Goal: Task Accomplishment & Management: Manage account settings

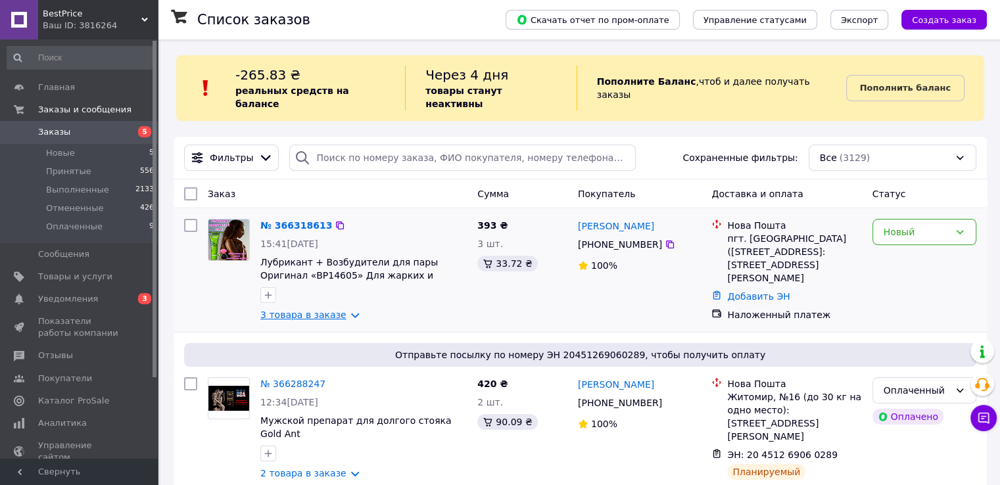
click at [305, 310] on link "3 товара в заказе" at bounding box center [303, 315] width 86 height 11
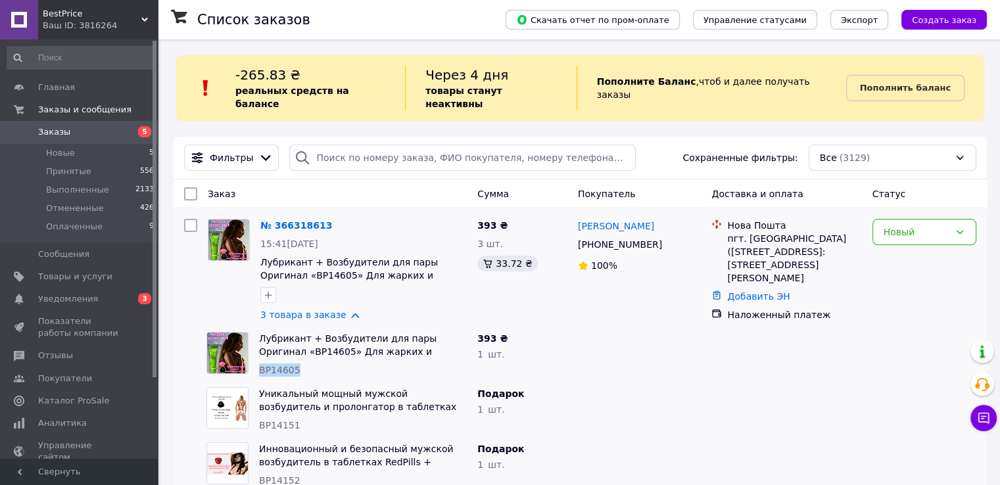
drag, startPoint x: 297, startPoint y: 358, endPoint x: 260, endPoint y: 359, distance: 36.8
click at [260, 363] on div "BP14605" at bounding box center [363, 369] width 208 height 13
copy span "BP14605"
click at [118, 293] on span "Уведомления" at bounding box center [79, 299] width 83 height 12
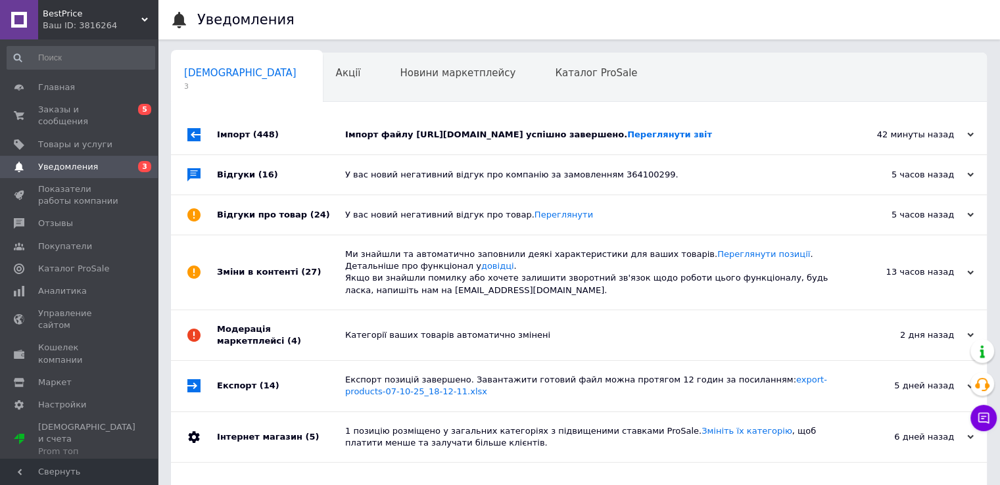
click at [407, 141] on div "Імпорт файлу [URL][DOMAIN_NAME] успішно завершено. Переглянути звіт" at bounding box center [593, 135] width 497 height 12
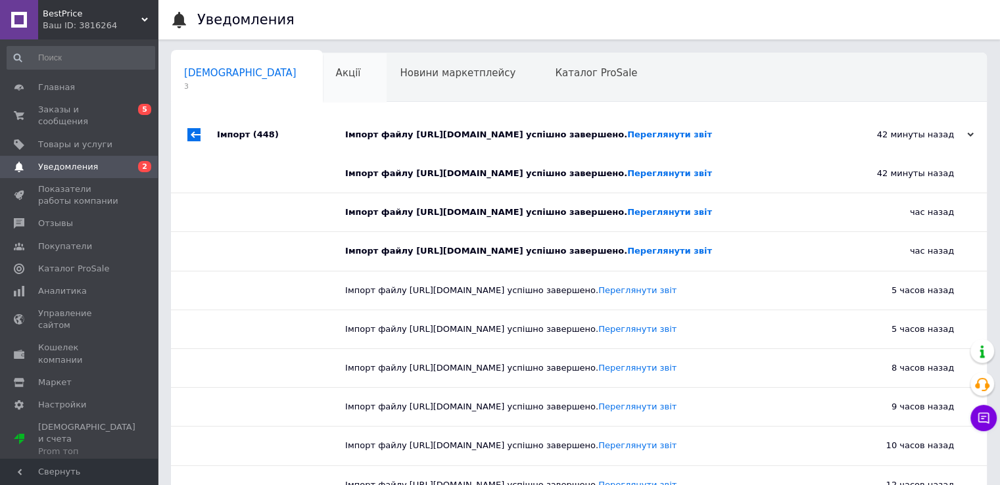
click at [336, 73] on span "Акції" at bounding box center [348, 73] width 25 height 12
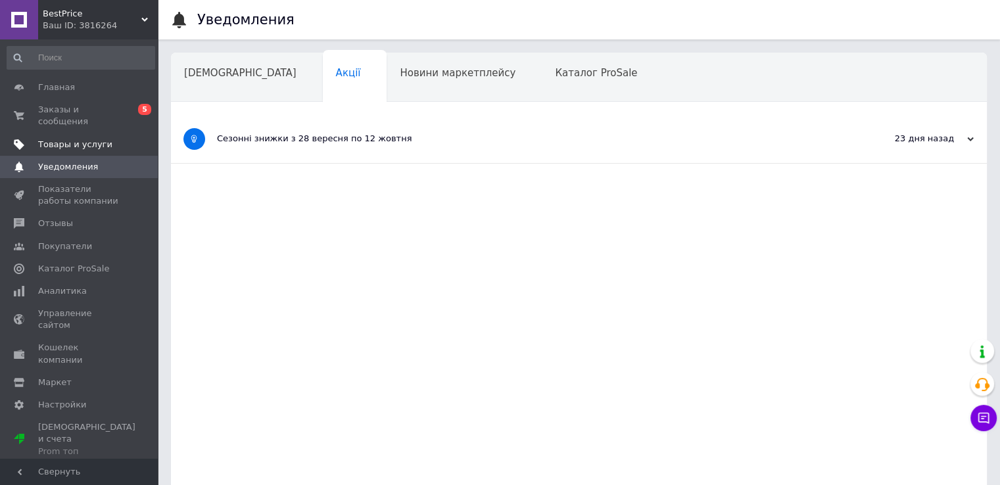
click at [74, 139] on span "Товары и услуги" at bounding box center [75, 145] width 74 height 12
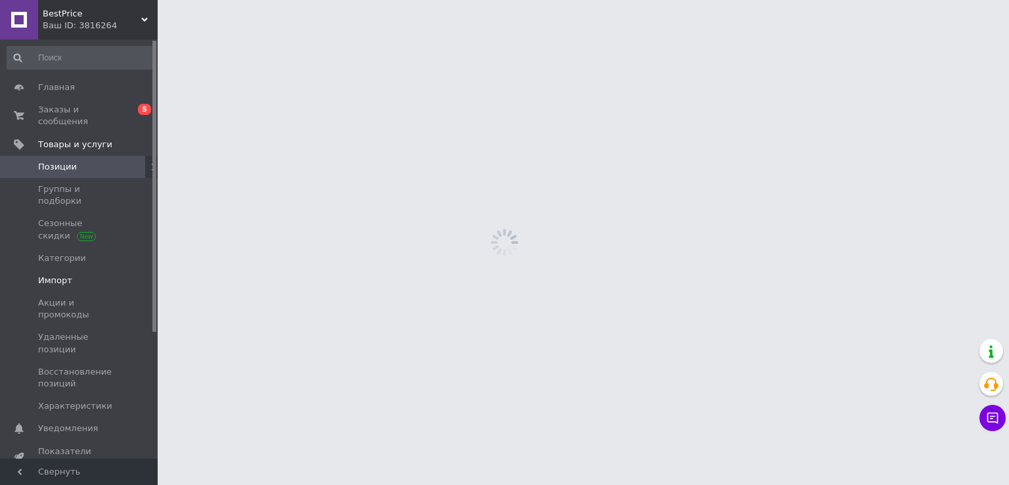
click at [81, 275] on span "Импорт" at bounding box center [79, 281] width 83 height 12
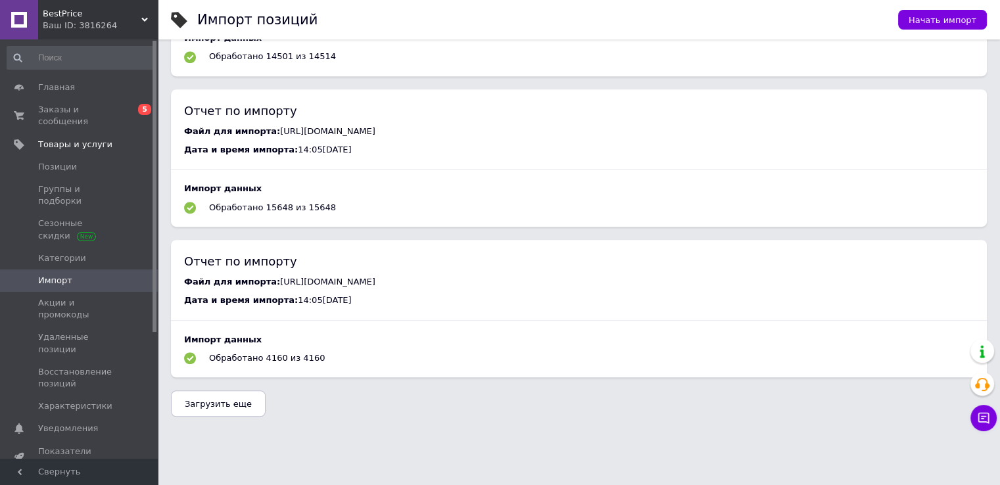
scroll to position [818, 0]
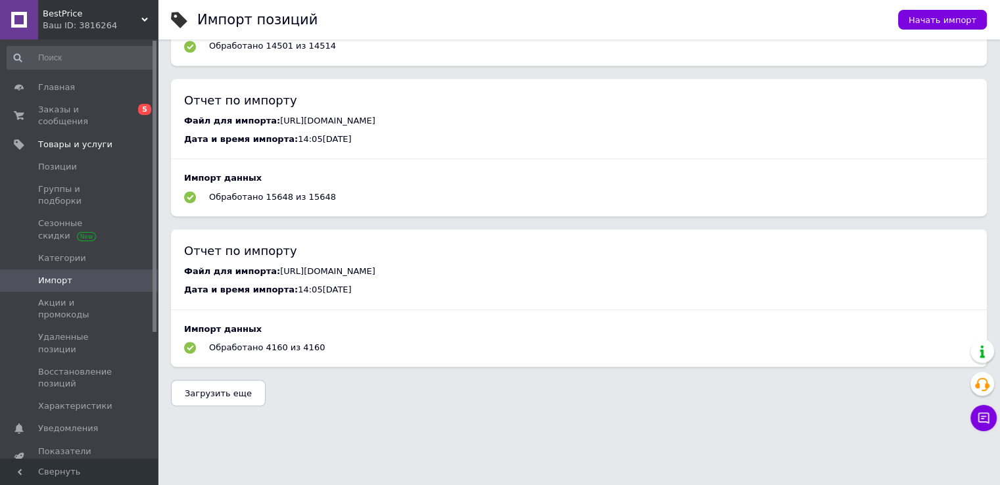
click at [223, 390] on span "Загрузить еще" at bounding box center [218, 393] width 67 height 10
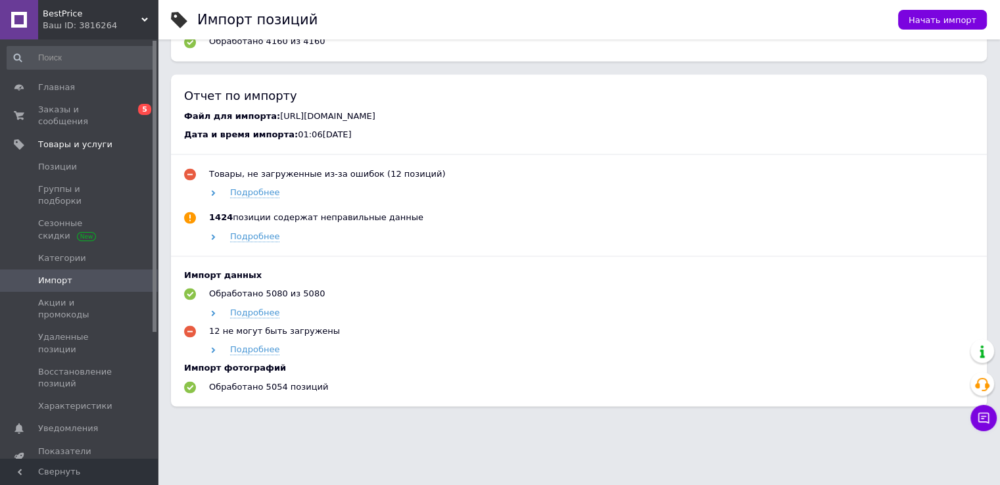
scroll to position [2205, 0]
click at [85, 275] on span "Импорт" at bounding box center [79, 281] width 83 height 12
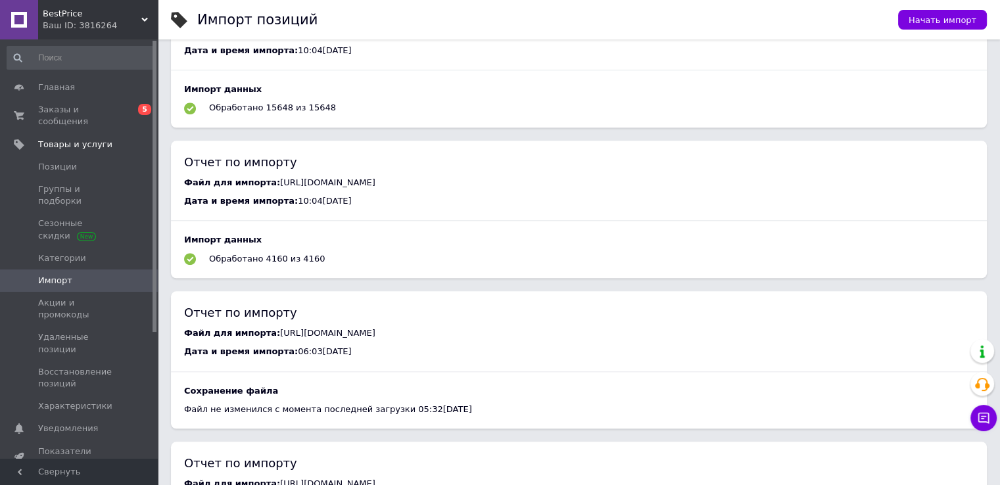
scroll to position [0, 0]
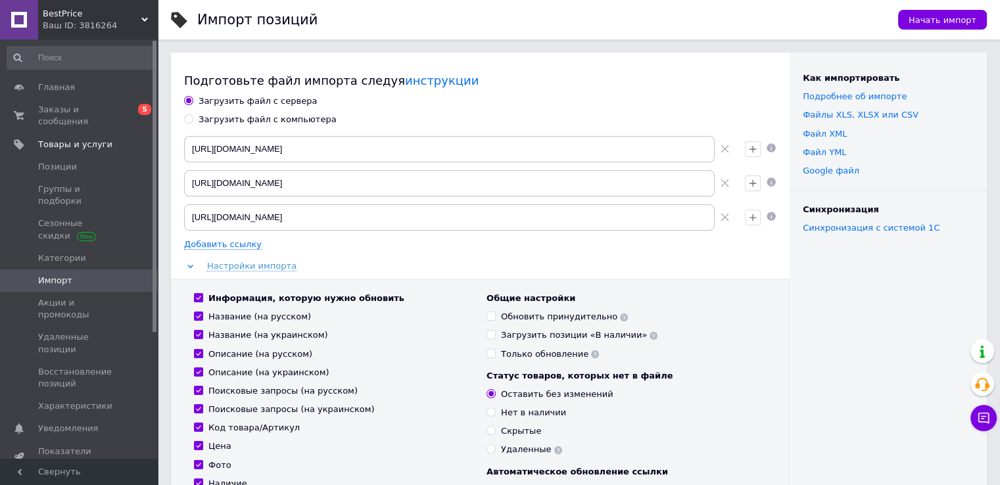
click at [205, 118] on div "Загрузить файл с компьютера" at bounding box center [267, 120] width 138 height 12
click at [193, 118] on input "Загрузить файл с компьютера" at bounding box center [188, 118] width 9 height 9
radio input "true"
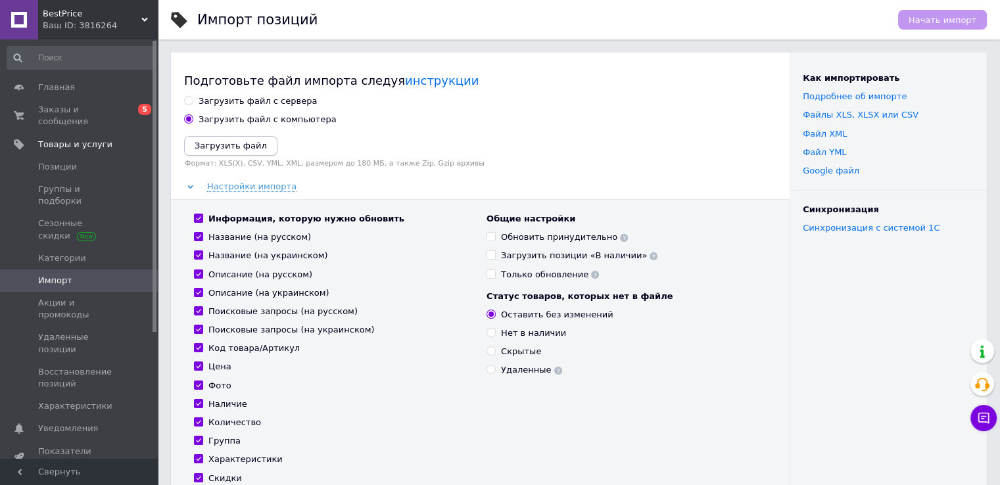
click at [212, 143] on icon "Загрузить файл" at bounding box center [231, 146] width 72 height 10
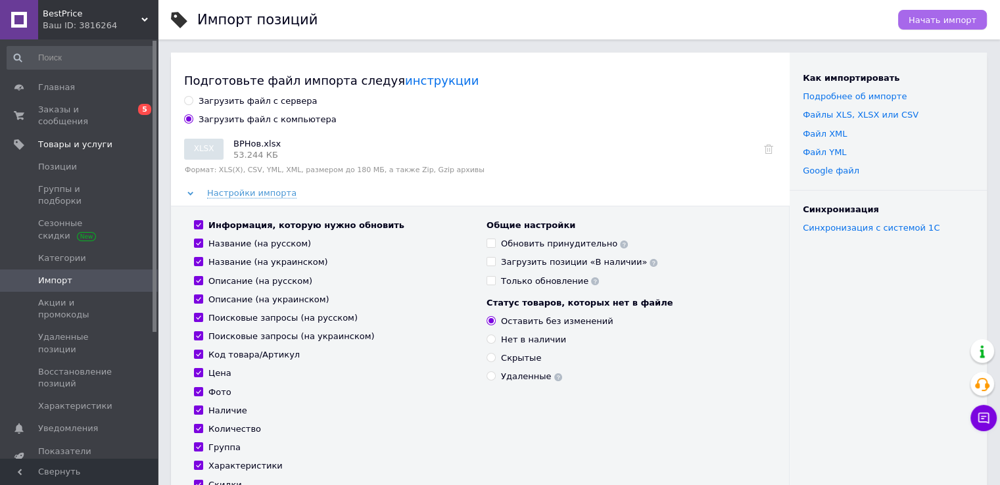
click at [923, 22] on span "Начать импорт" at bounding box center [942, 20] width 68 height 10
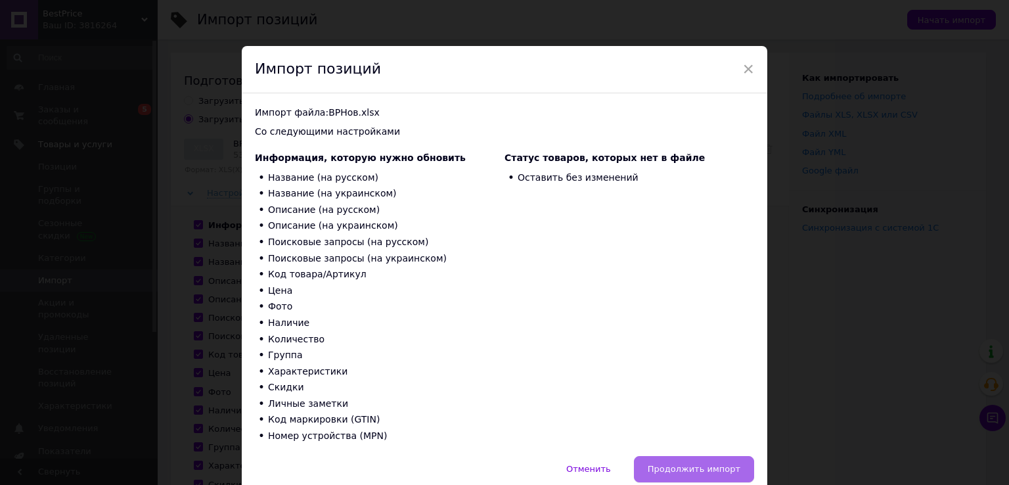
click at [697, 471] on span "Продолжить импорт" at bounding box center [694, 469] width 93 height 10
